Goal: Book appointment/travel/reservation

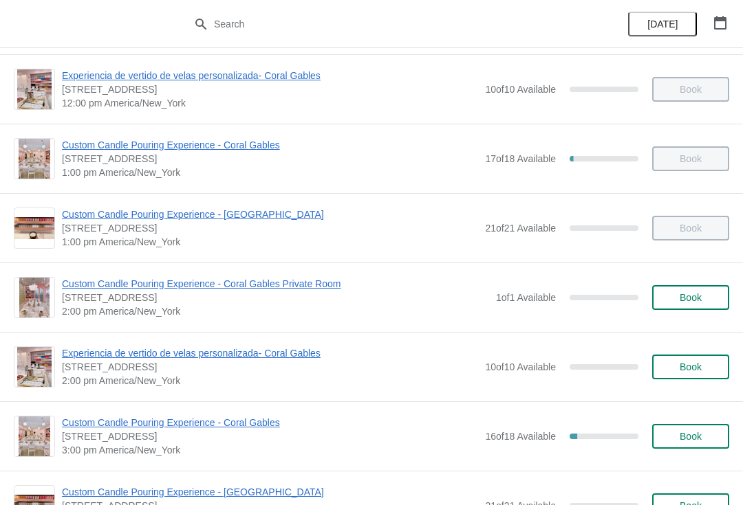
scroll to position [285, 0]
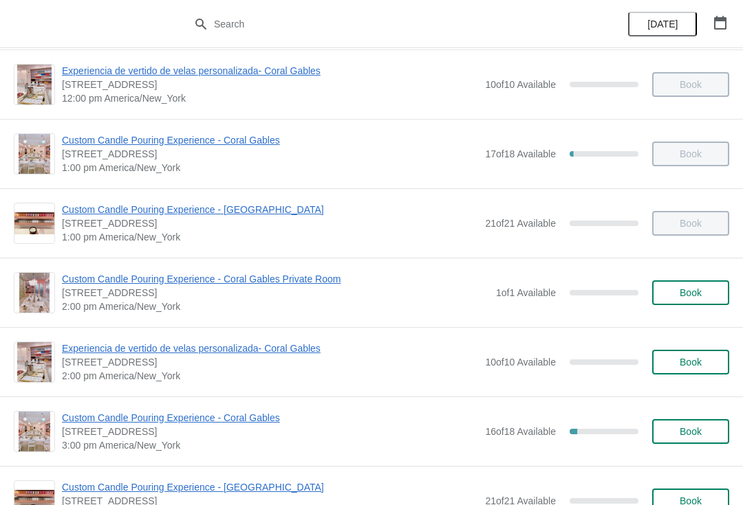
click at [103, 423] on span "Custom Candle Pouring Experience - Coral Gables" at bounding box center [270, 418] width 416 height 14
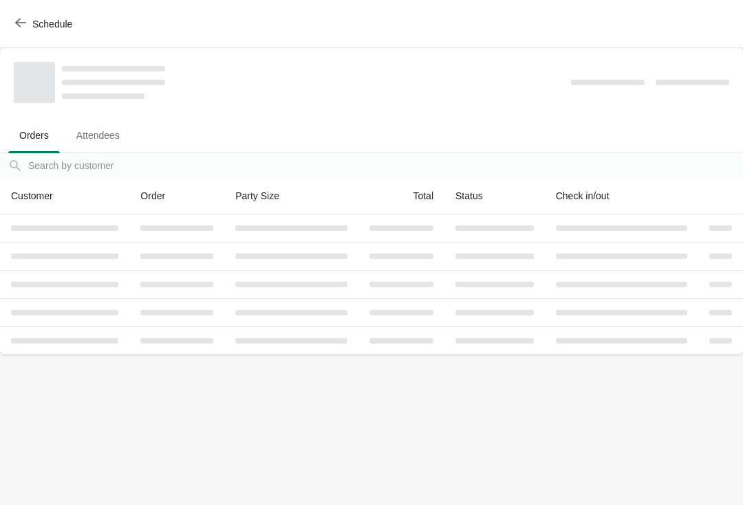
scroll to position [0, 0]
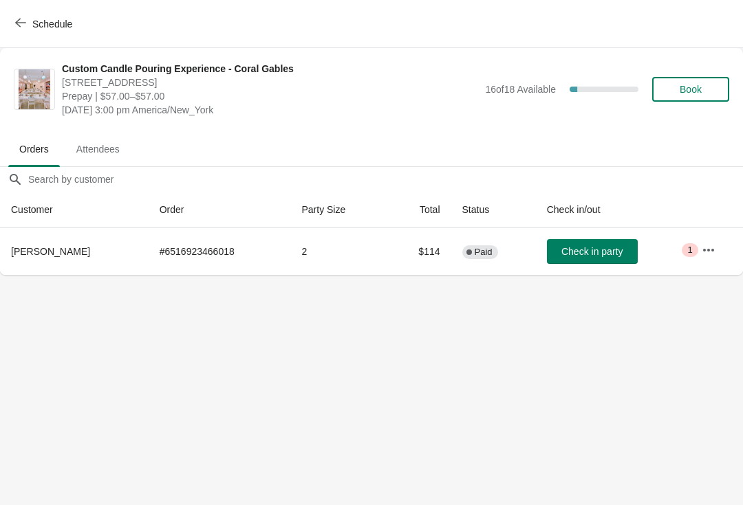
click at [704, 246] on icon "button" at bounding box center [708, 250] width 14 height 14
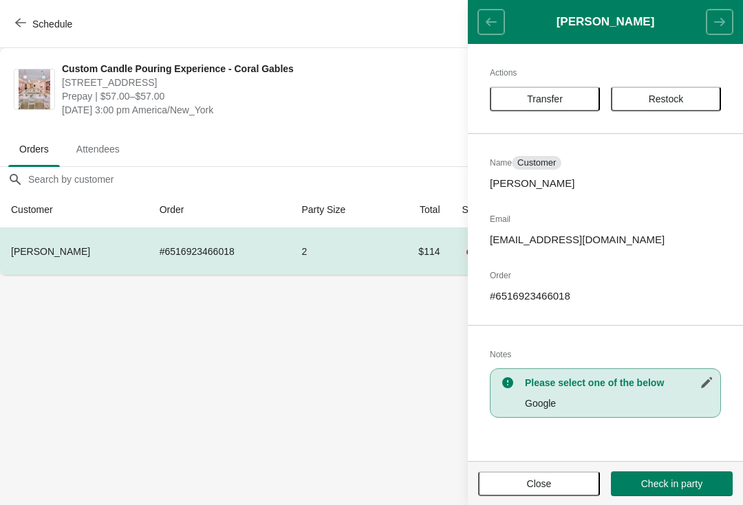
click at [518, 88] on button "Transfer" at bounding box center [545, 99] width 110 height 25
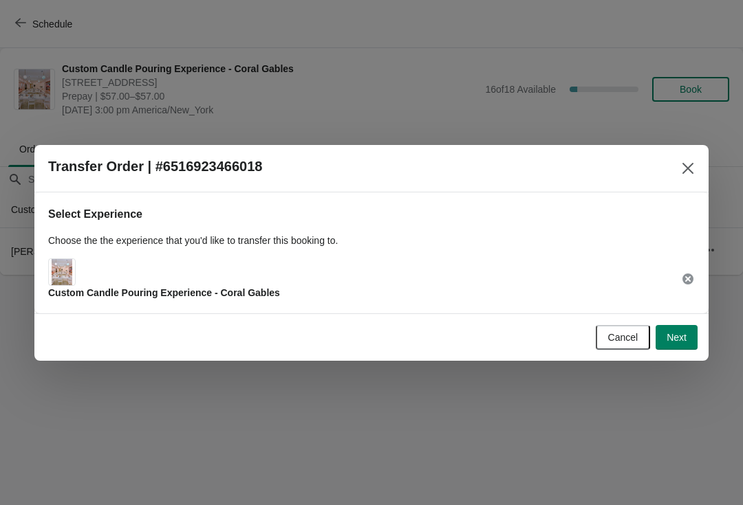
click at [157, 287] on span "Custom Candle Pouring Experience - Coral Gables" at bounding box center [164, 292] width 232 height 11
click at [692, 273] on icon at bounding box center [688, 279] width 14 height 14
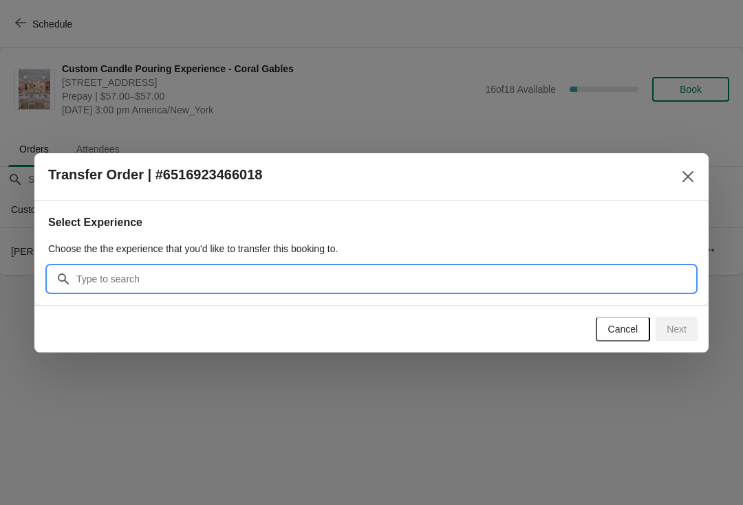
click at [105, 274] on input "Search" at bounding box center [385, 279] width 619 height 25
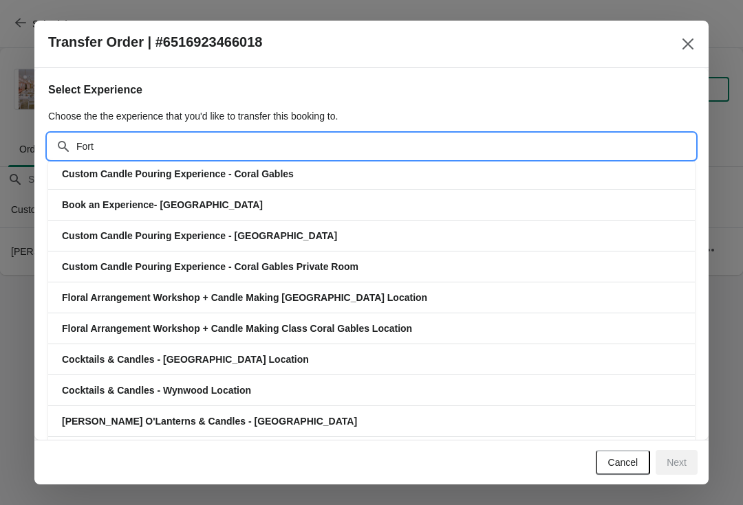
type input "Fort"
click at [104, 238] on span "Custom Candle Pouring Experience - [GEOGRAPHIC_DATA]" at bounding box center [199, 235] width 275 height 11
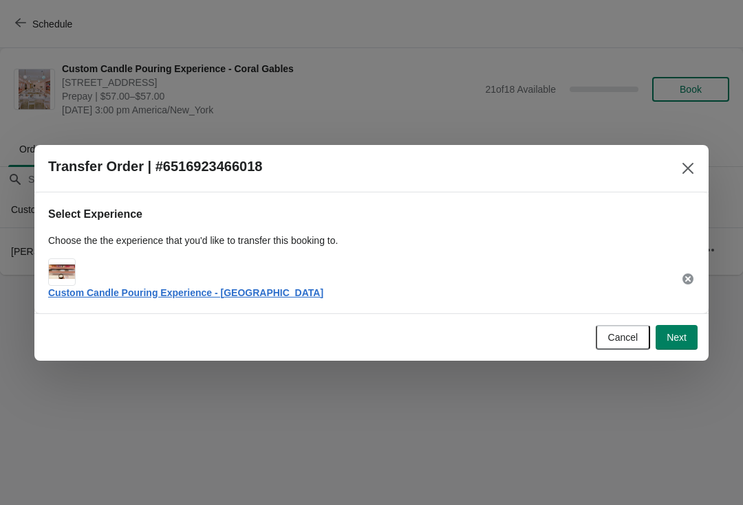
click at [677, 338] on span "Next" at bounding box center [676, 337] width 20 height 11
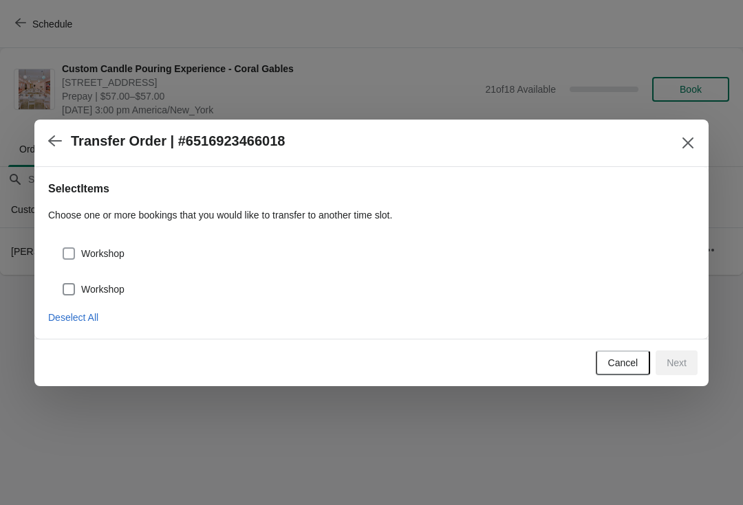
click at [107, 251] on span "Workshop" at bounding box center [102, 254] width 43 height 14
click at [63, 248] on input "Workshop" at bounding box center [63, 248] width 1 height 1
checkbox input "true"
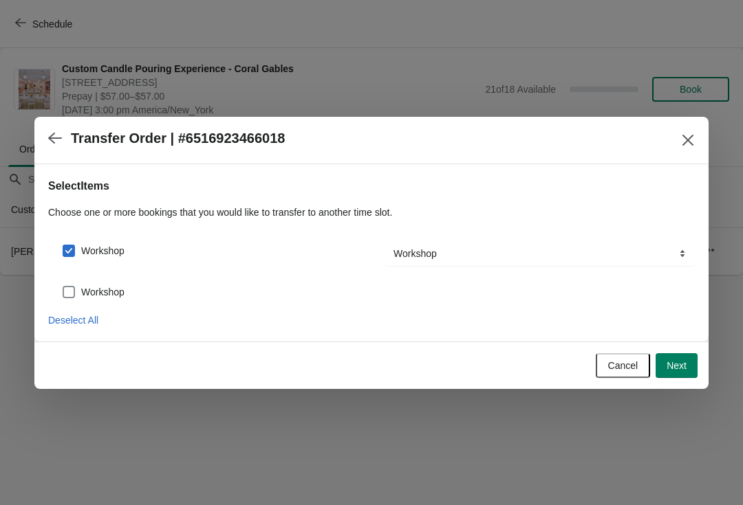
click at [69, 291] on span at bounding box center [69, 292] width 12 height 12
click at [63, 287] on input "Workshop" at bounding box center [63, 286] width 1 height 1
checkbox input "true"
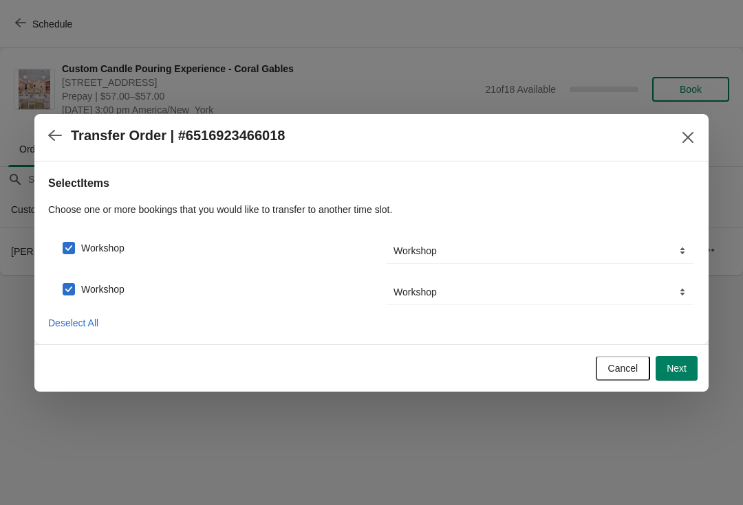
click at [675, 366] on span "Next" at bounding box center [676, 368] width 20 height 11
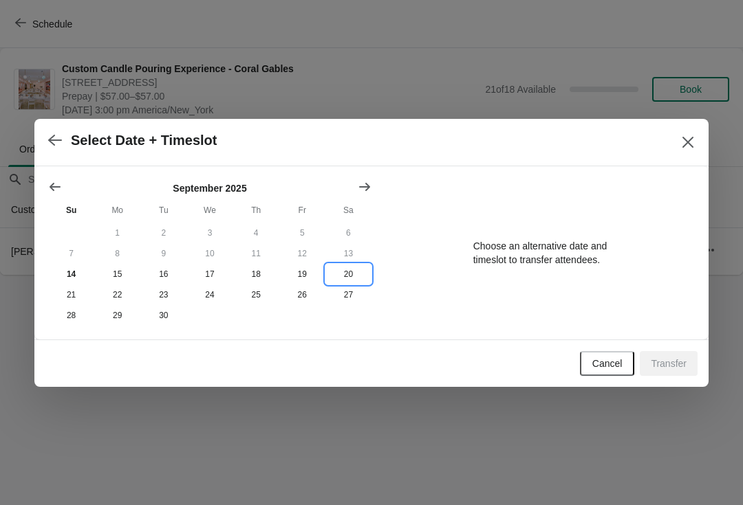
click at [365, 283] on button "20" at bounding box center [348, 274] width 46 height 21
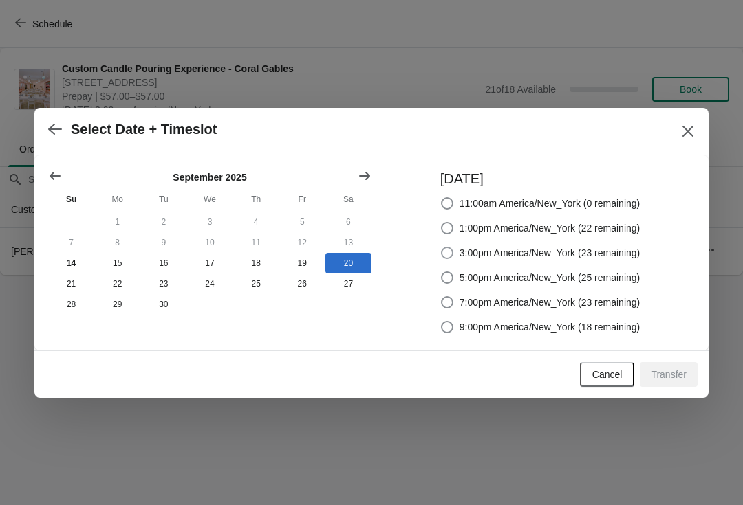
click at [581, 247] on span "3:00pm America/New_York (23 remaining)" at bounding box center [549, 253] width 181 height 14
click at [441, 247] on input "3:00pm America/New_York (23 remaining)" at bounding box center [441, 247] width 1 height 1
radio input "true"
click at [681, 373] on span "Transfer" at bounding box center [668, 374] width 36 height 11
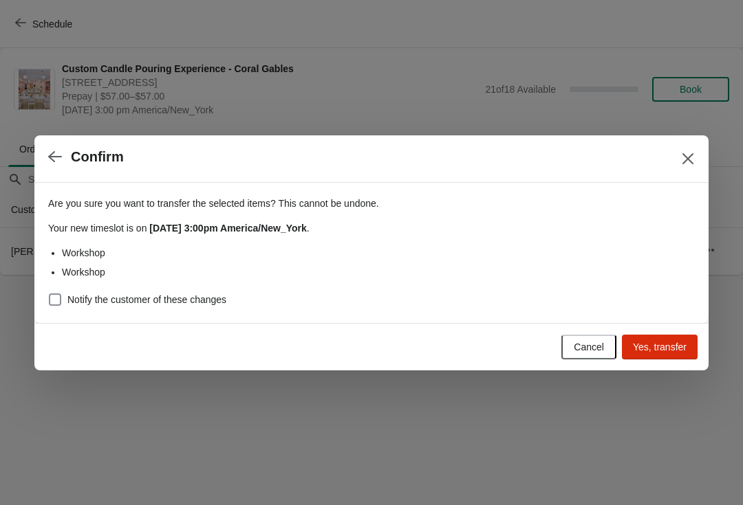
click at [698, 157] on button "Close" at bounding box center [687, 158] width 25 height 25
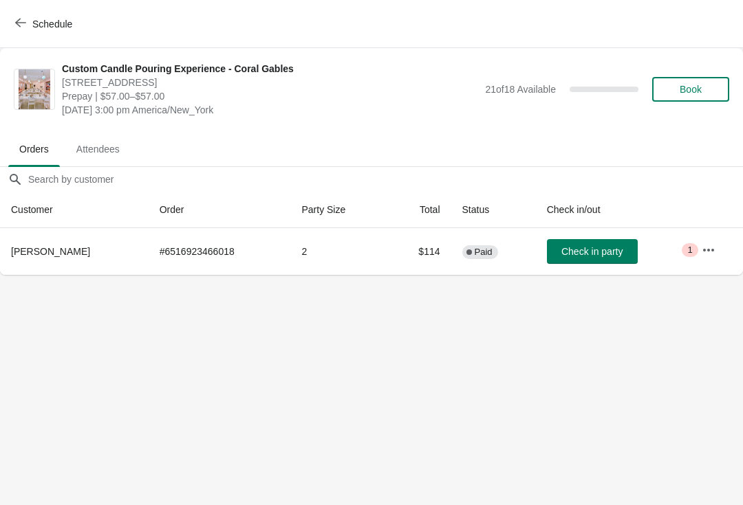
click at [717, 261] on button "button" at bounding box center [708, 250] width 25 height 25
